Goal: Complete application form

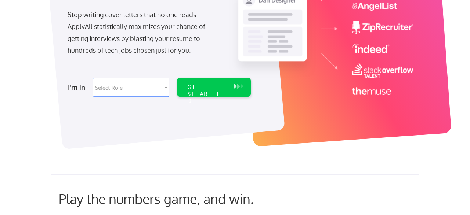
scroll to position [115, 0]
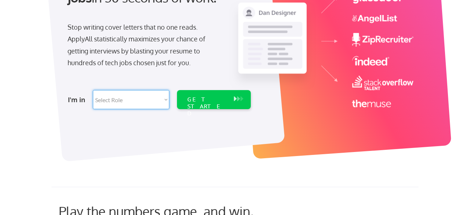
click at [93, 90] on select "Select Role Software Engineering Product Management Customer Success Sales UI/U…" at bounding box center [131, 99] width 76 height 19
select select ""tech_finance_biz_ops_cos""
click option "Tech Finance/Ops/Strategy" at bounding box center [0, 0] width 0 height 0
select select ""tech_finance_biz_ops_cos""
click at [209, 98] on div "GET STARTED" at bounding box center [206, 106] width 39 height 21
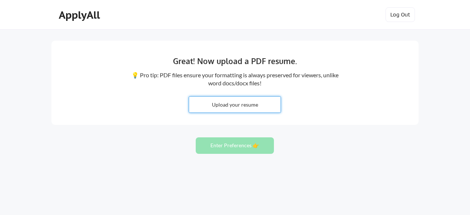
click at [229, 105] on input "file" at bounding box center [234, 105] width 91 height 16
type input "C:\fakepath\MCD RESUME.docx"
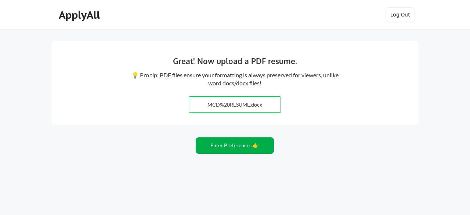
click at [232, 146] on button "Enter Preferences 👉" at bounding box center [235, 146] width 78 height 17
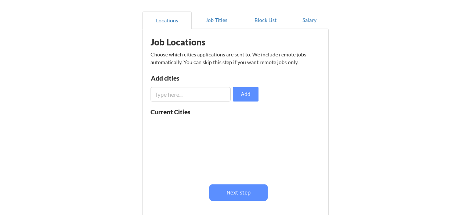
scroll to position [76, 0]
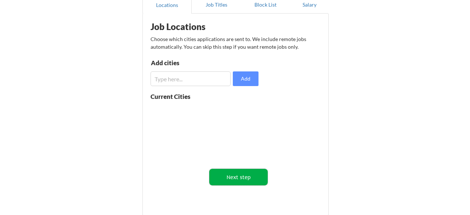
click at [240, 179] on button "Next step" at bounding box center [238, 177] width 58 height 17
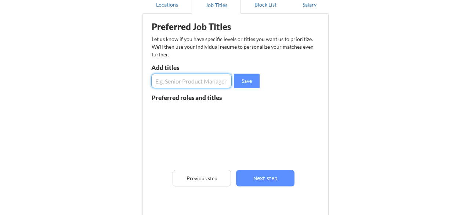
click at [168, 80] on input "input" at bounding box center [191, 81] width 80 height 15
type input "S"
type input "Director"
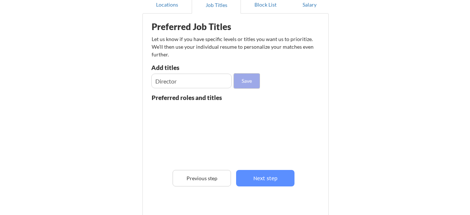
click at [245, 80] on button "Save" at bounding box center [247, 81] width 26 height 15
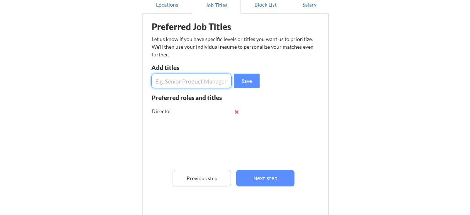
click at [160, 80] on input "input" at bounding box center [191, 81] width 80 height 15
type input "Medicare Sales Operations"
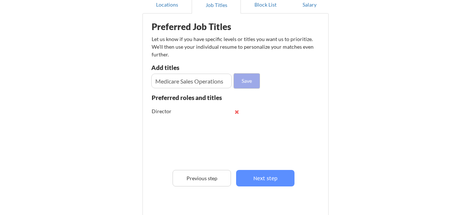
click at [249, 79] on button "Save" at bounding box center [247, 81] width 26 height 15
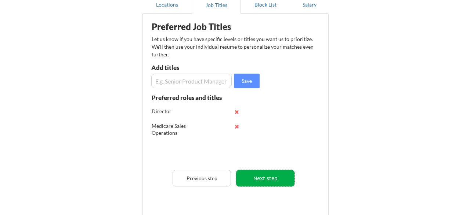
click at [273, 184] on button "Next step" at bounding box center [265, 178] width 58 height 17
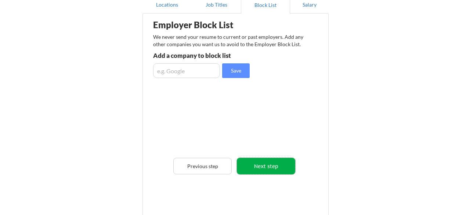
click at [262, 170] on button "Next step" at bounding box center [266, 166] width 58 height 17
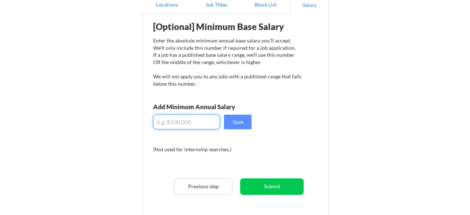
click at [162, 122] on input "input" at bounding box center [186, 122] width 67 height 15
click at [170, 121] on input "input" at bounding box center [186, 122] width 67 height 15
click at [170, 123] on input "input" at bounding box center [186, 122] width 67 height 15
click at [177, 122] on input "input" at bounding box center [186, 122] width 67 height 15
type input "$1"
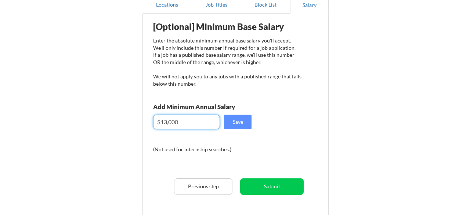
type input "$130,000"
click at [244, 122] on button "Save" at bounding box center [238, 122] width 28 height 15
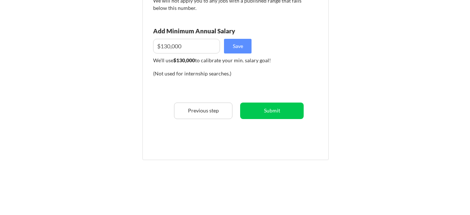
scroll to position [153, 0]
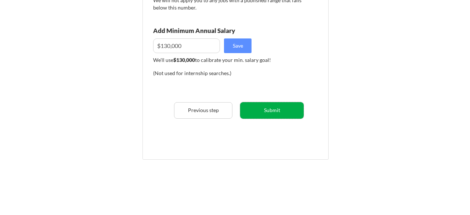
click at [270, 109] on button "Submit" at bounding box center [272, 110] width 64 height 17
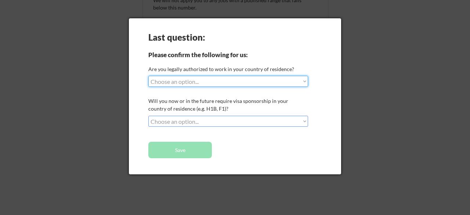
click at [148, 76] on select "Choose an option... Yes, I am a US Citizen Yes, I am a Canadian Citizen Yes, I …" at bounding box center [228, 81] width 160 height 11
select select ""yes__i_am_a_us_citizen""
click option "Yes, I am a US Citizen" at bounding box center [0, 0] width 0 height 0
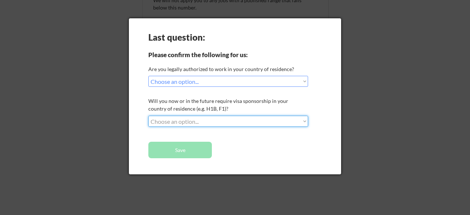
click at [148, 116] on select "Choose an option... No, I will not need sponsorship Yes, I will need sponsorship" at bounding box center [228, 121] width 160 height 11
select select ""no__i_will_not_need_sponsorship""
click option "No, I will not need sponsorship" at bounding box center [0, 0] width 0 height 0
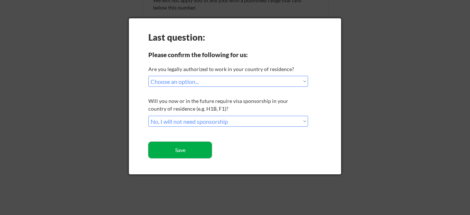
click at [184, 150] on button "Save" at bounding box center [180, 150] width 64 height 17
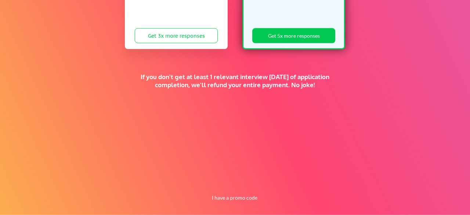
scroll to position [215, 0]
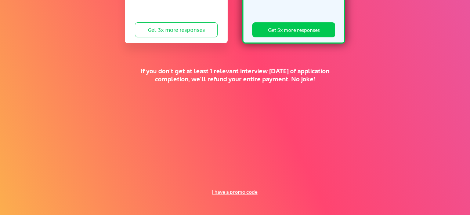
click at [229, 192] on button "I have a promo code" at bounding box center [235, 192] width 54 height 9
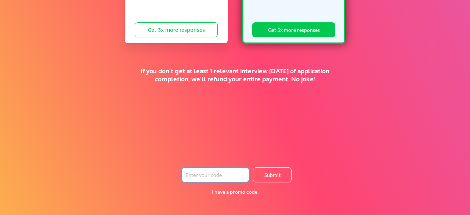
click at [188, 173] on input "input" at bounding box center [215, 175] width 68 height 15
type input "TIMEISMONEY"
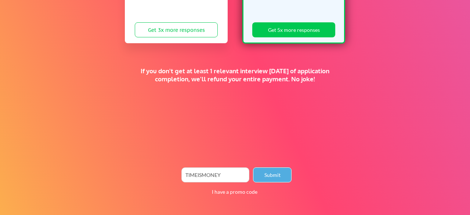
click at [272, 175] on button "Submit" at bounding box center [272, 175] width 39 height 15
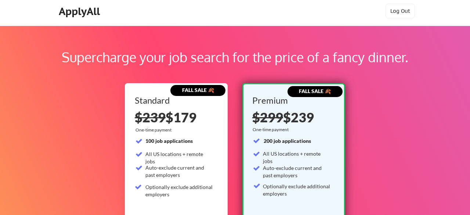
scroll to position [0, 0]
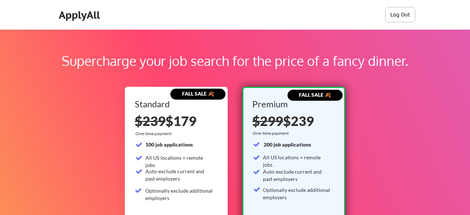
click at [402, 14] on button "Log Out" at bounding box center [399, 14] width 29 height 15
